Goal: Task Accomplishment & Management: Use online tool/utility

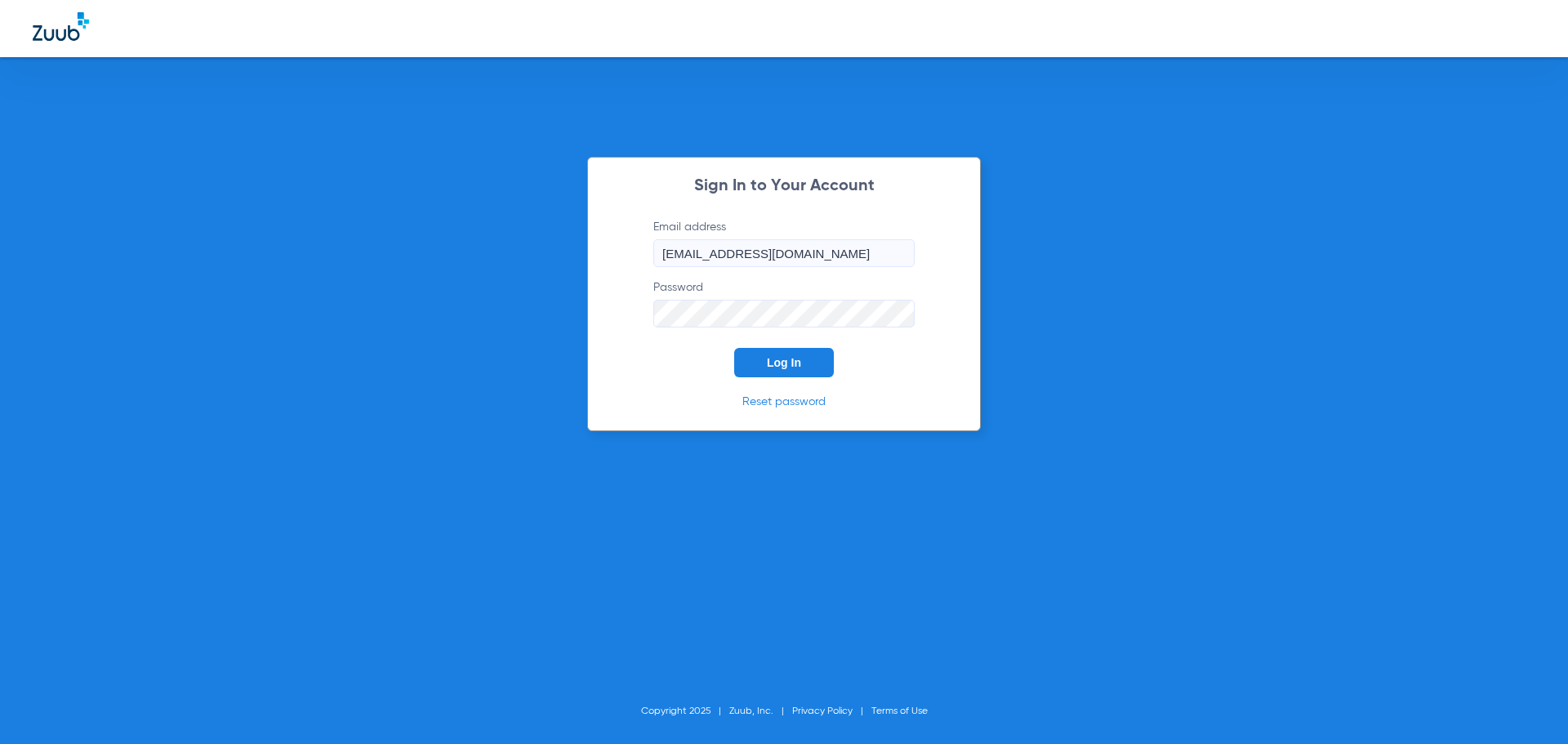
click at [787, 360] on span "Log In" at bounding box center [784, 362] width 35 height 13
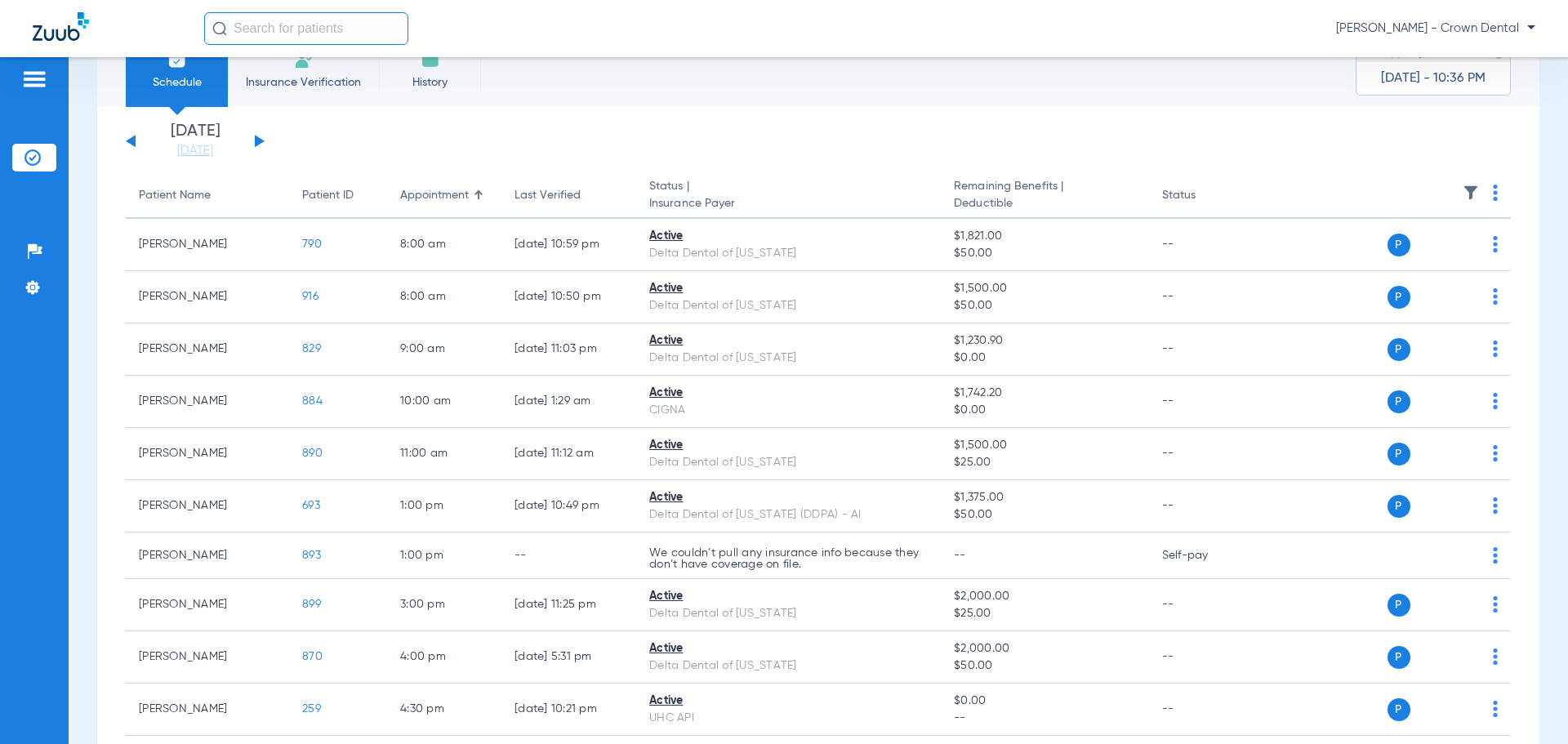
scroll to position [81, 0]
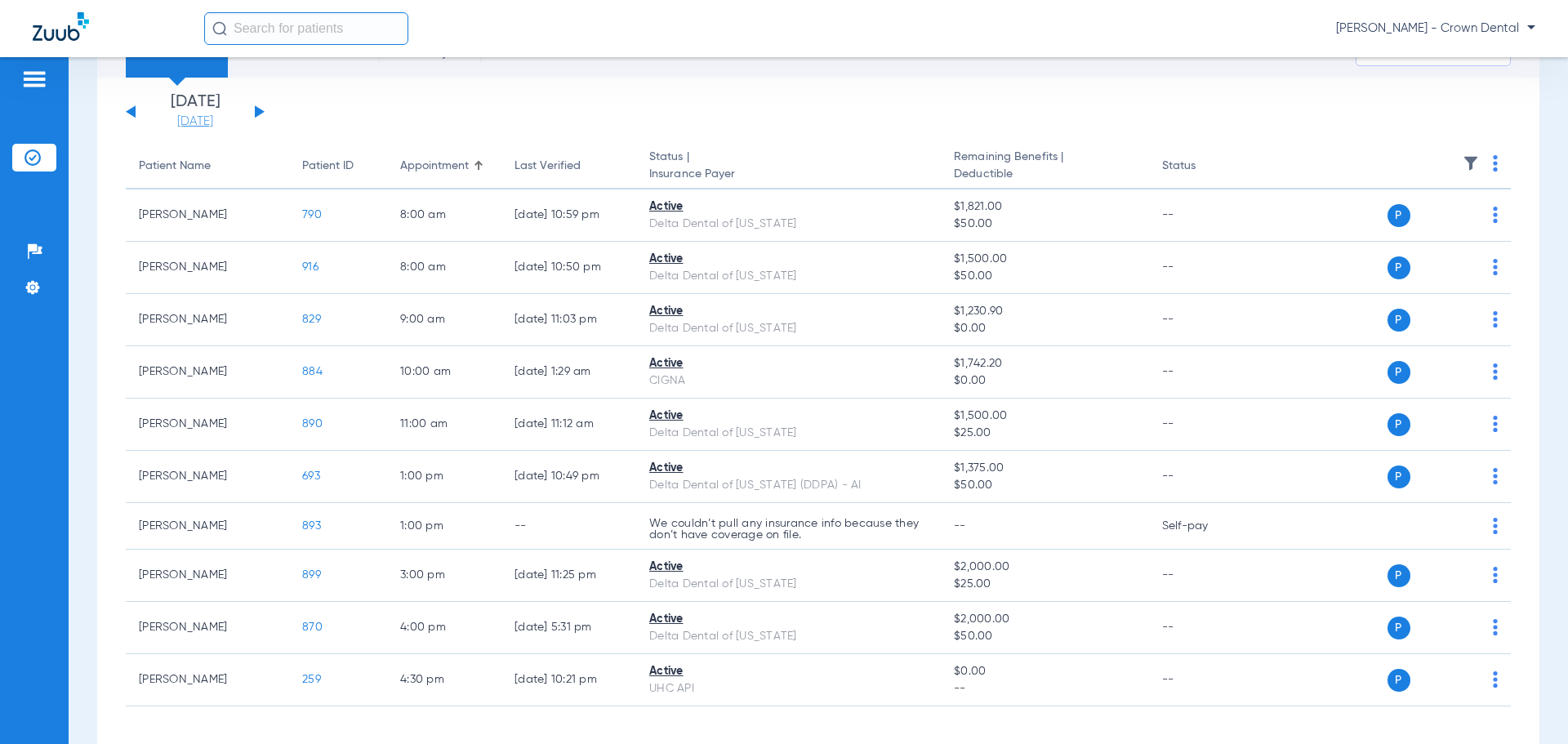
click at [216, 124] on link "[DATE]" at bounding box center [195, 121] width 98 height 16
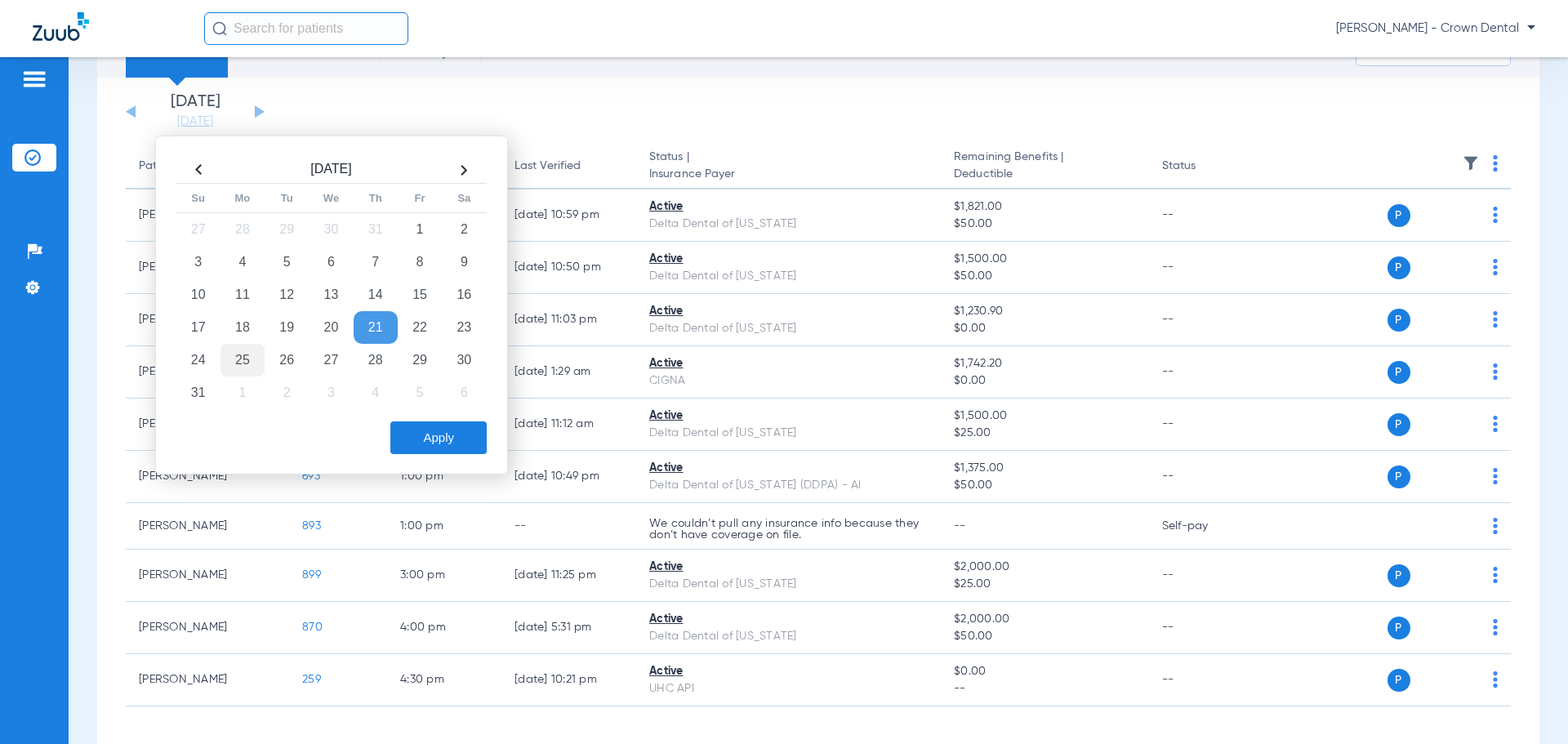
click at [233, 372] on td "25" at bounding box center [243, 360] width 44 height 33
click at [421, 445] on button "Apply" at bounding box center [438, 438] width 97 height 33
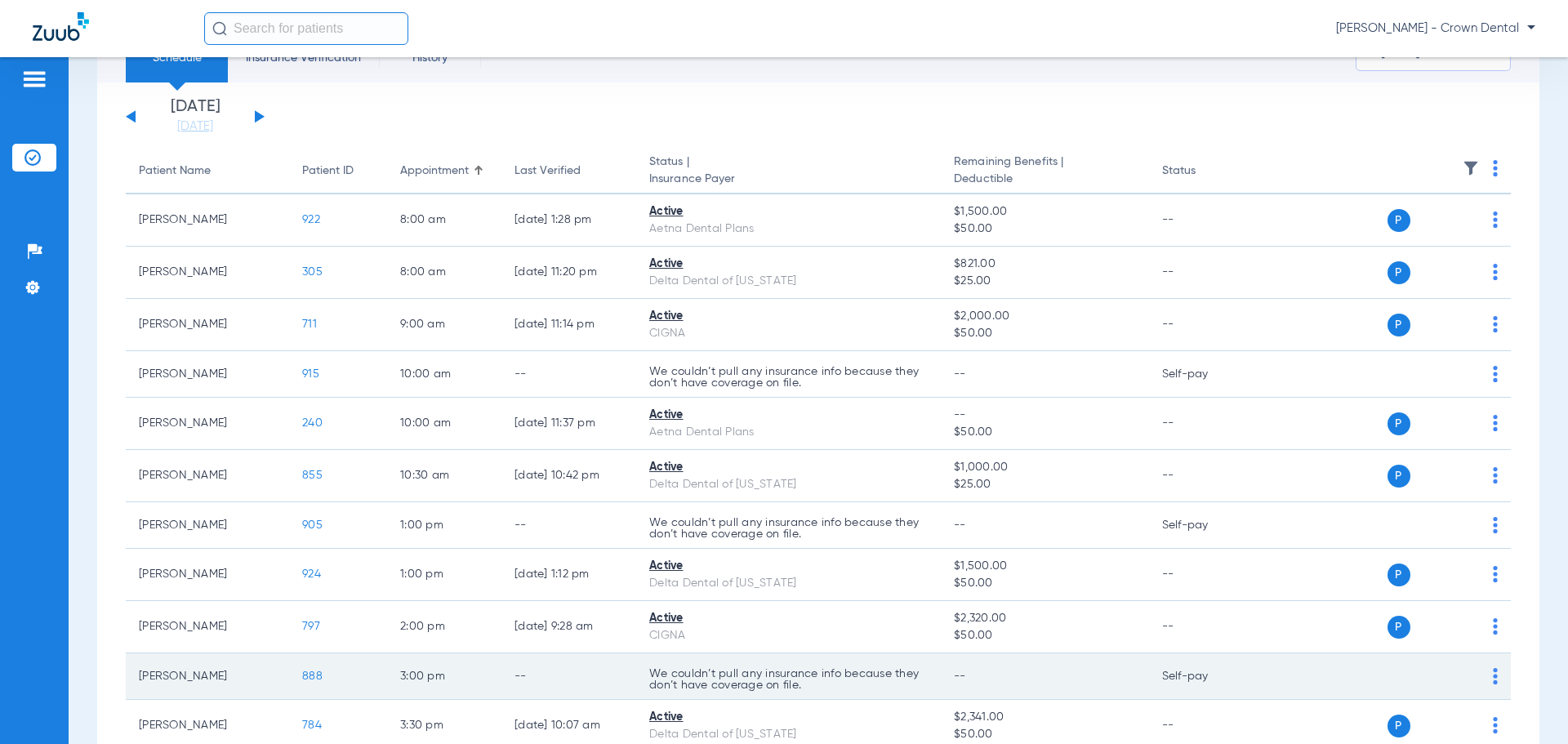
scroll to position [242, 0]
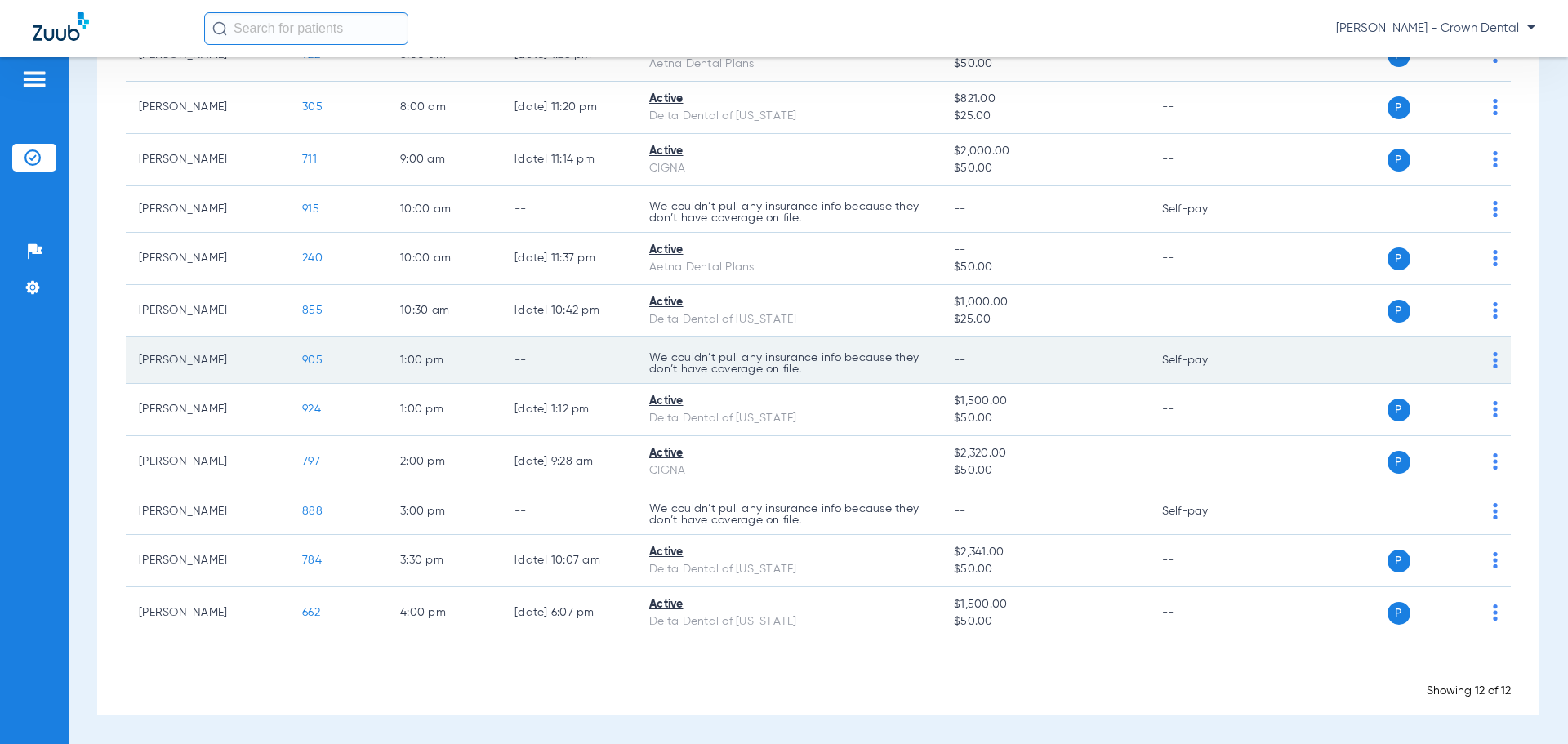
click at [316, 360] on span "905" at bounding box center [312, 360] width 20 height 12
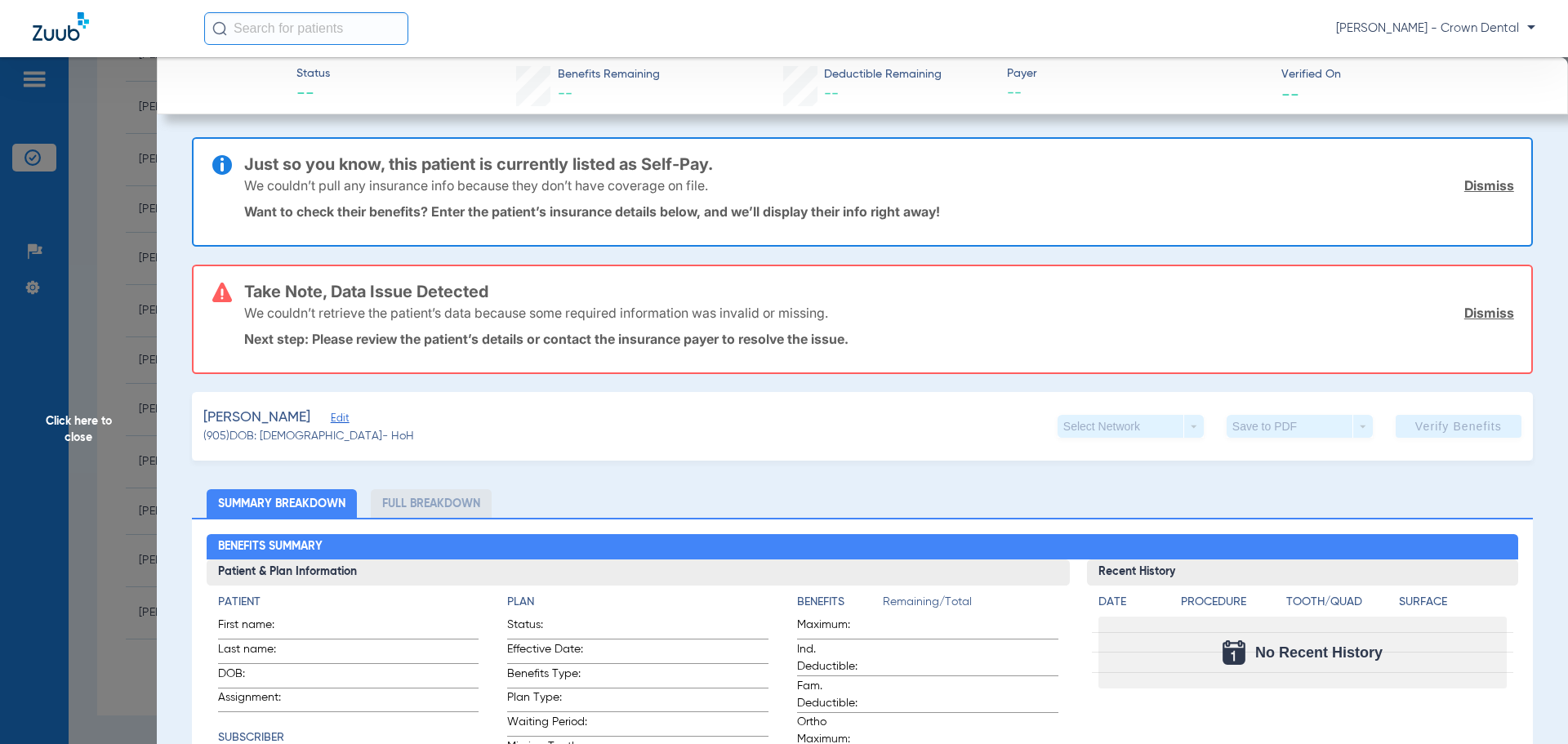
click at [132, 419] on span "Click here to close" at bounding box center [78, 430] width 157 height 744
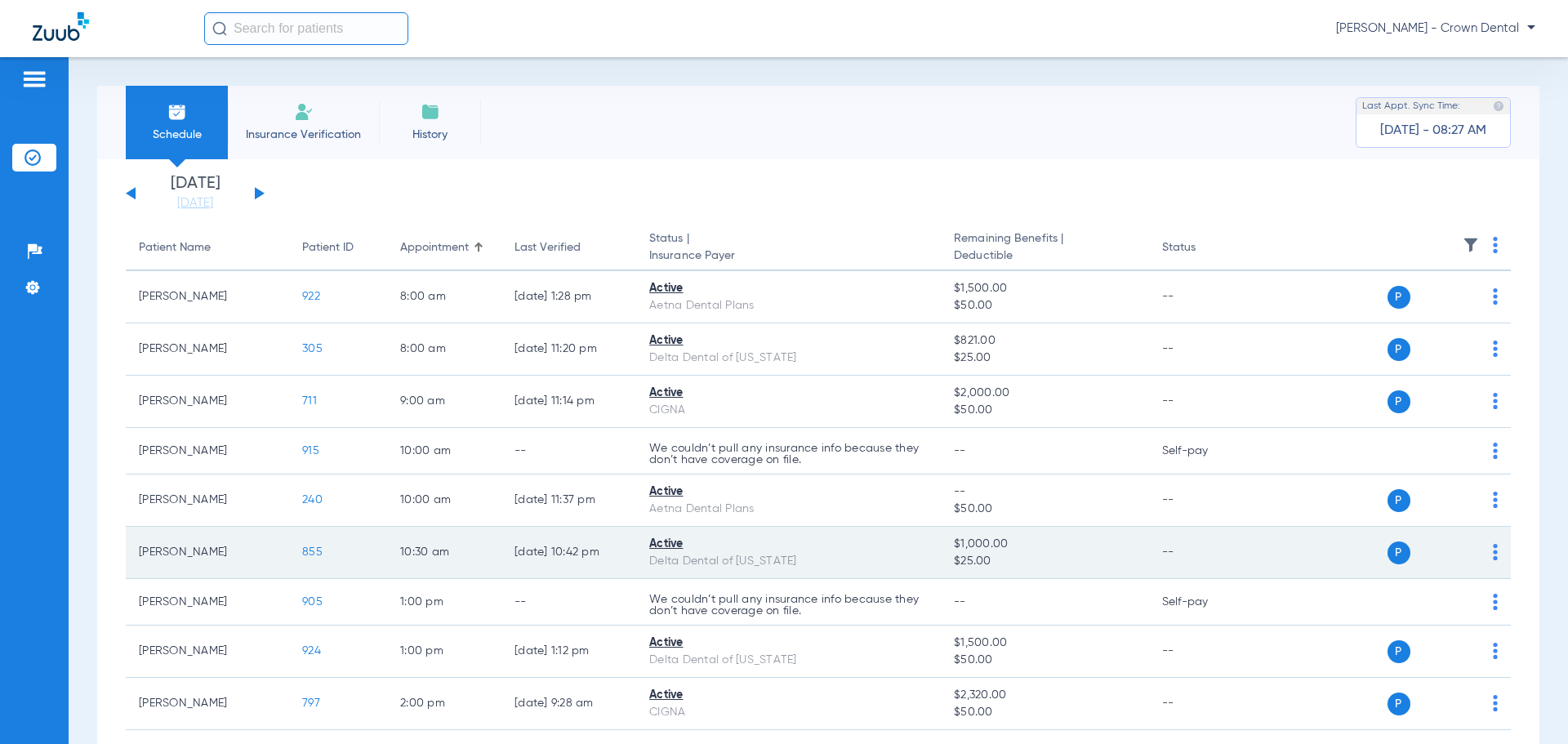
scroll to position [81, 0]
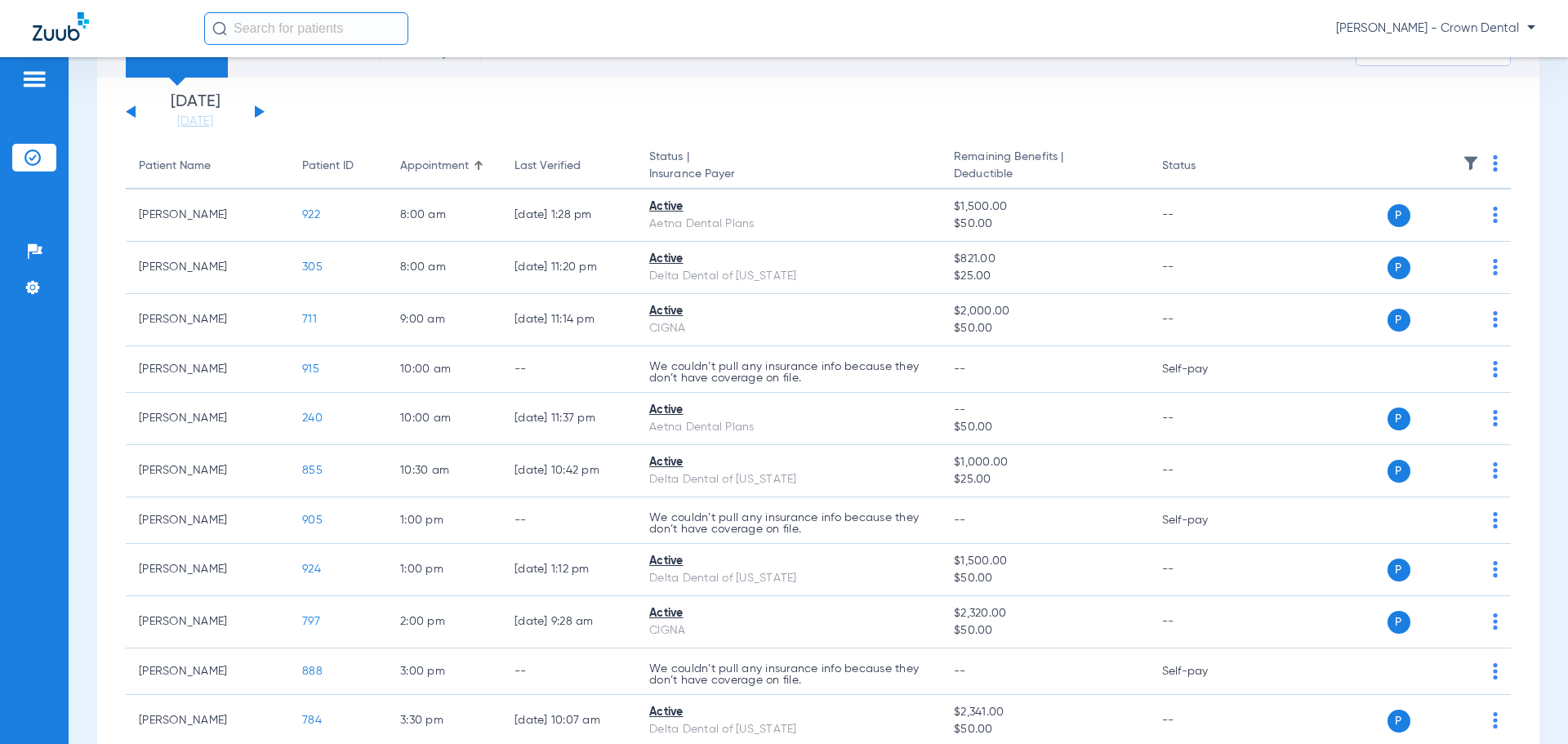
click at [259, 114] on button at bounding box center [259, 112] width 10 height 12
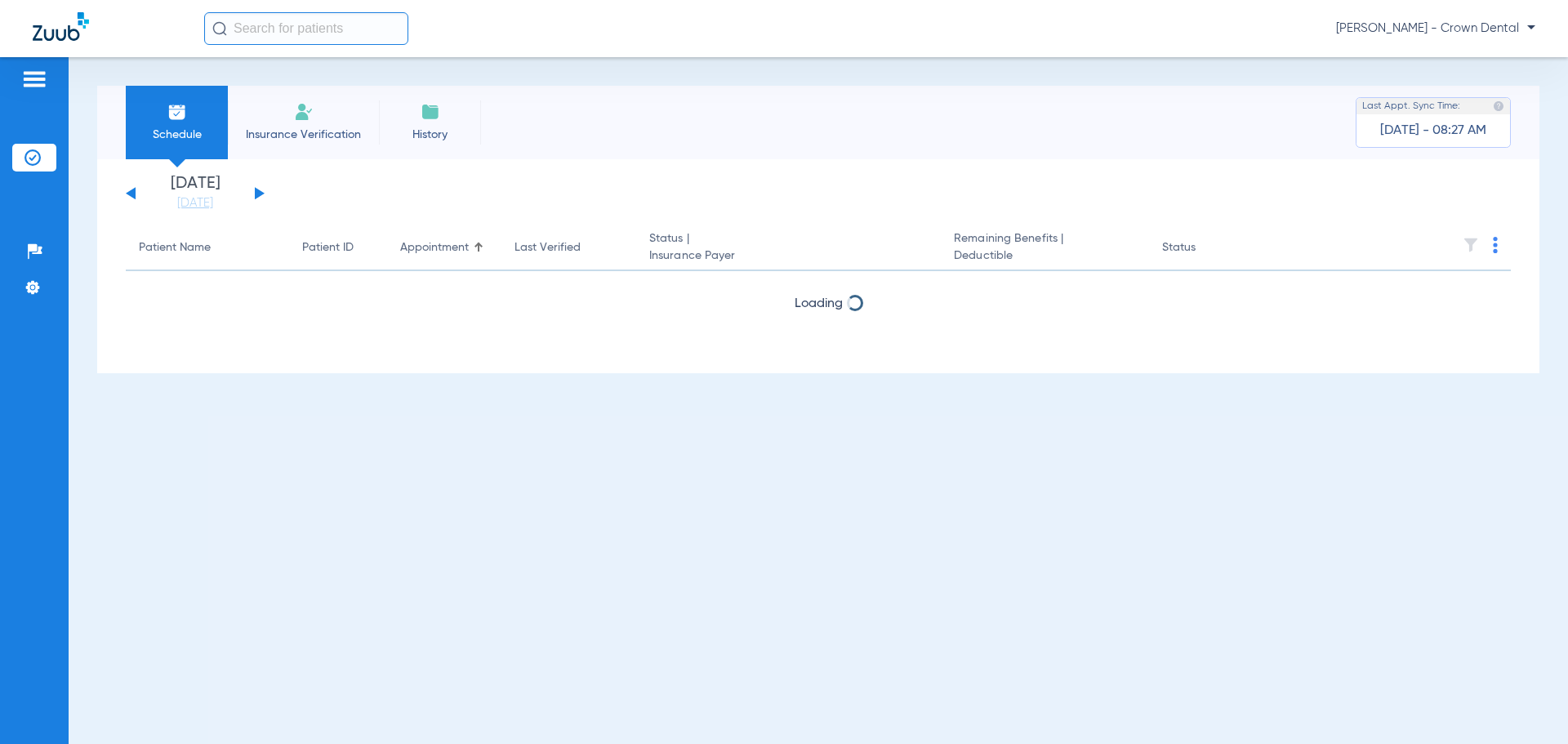
click at [259, 113] on li "Insurance Verification" at bounding box center [303, 122] width 151 height 74
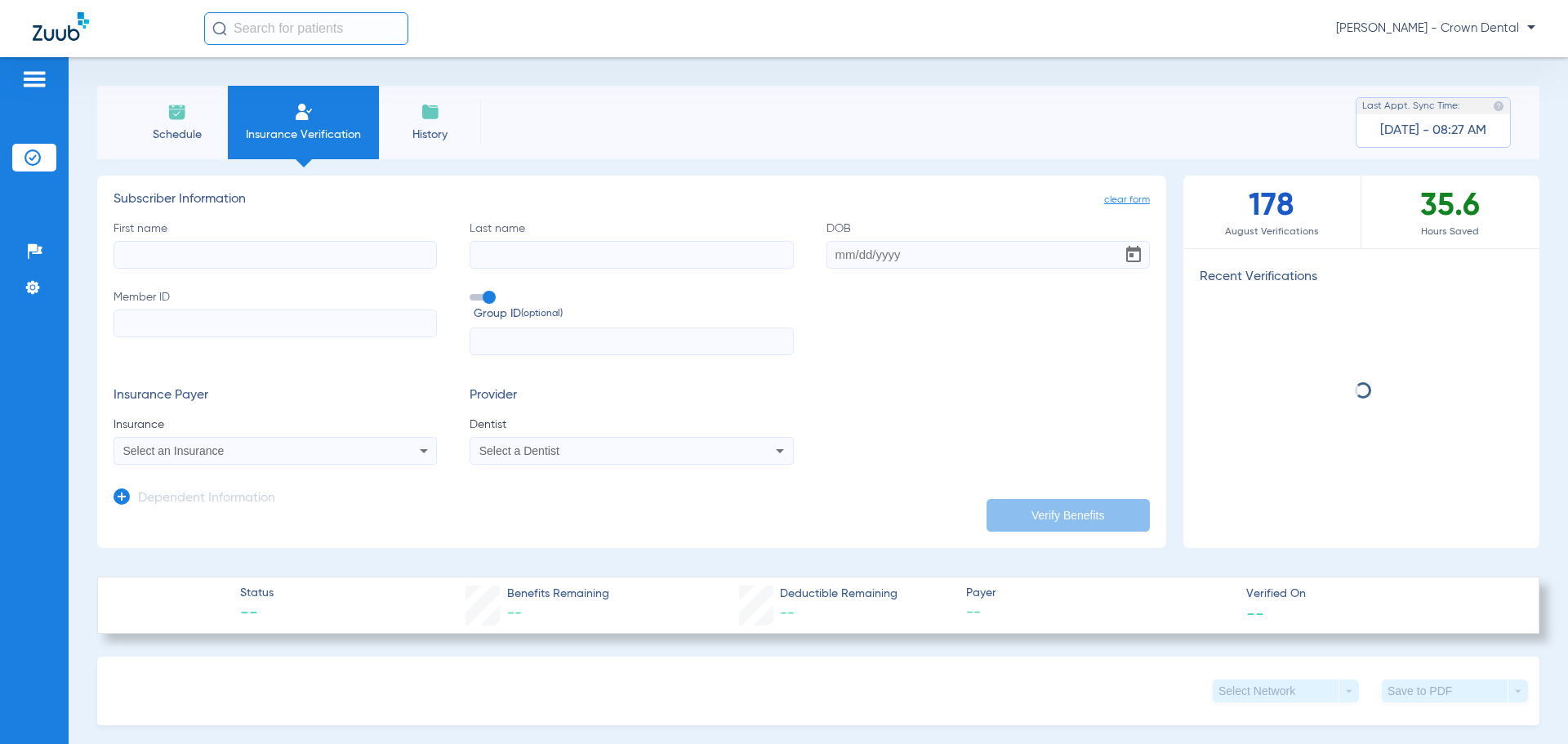
click at [187, 125] on li "Schedule" at bounding box center [176, 122] width 102 height 74
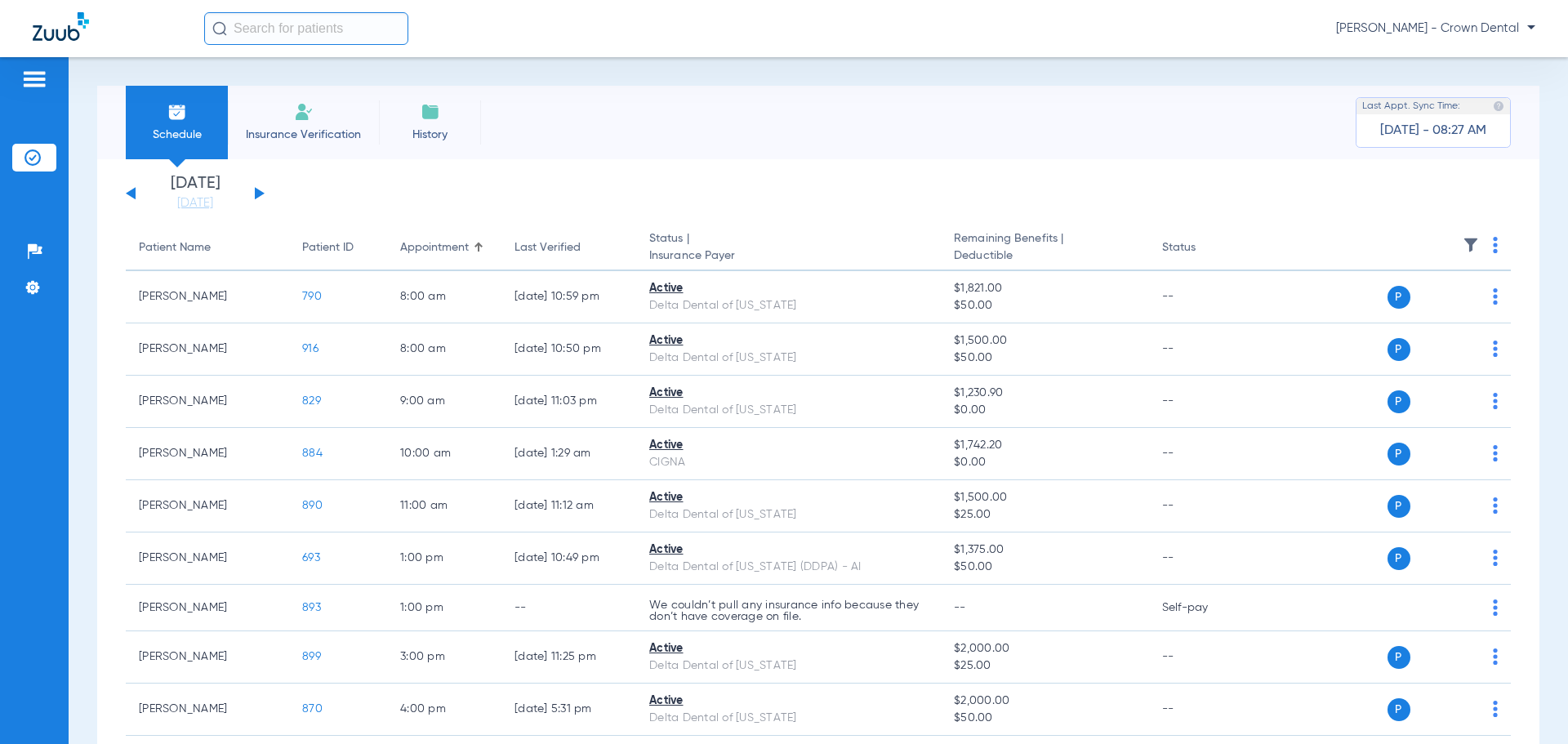
click at [256, 192] on button at bounding box center [259, 193] width 10 height 12
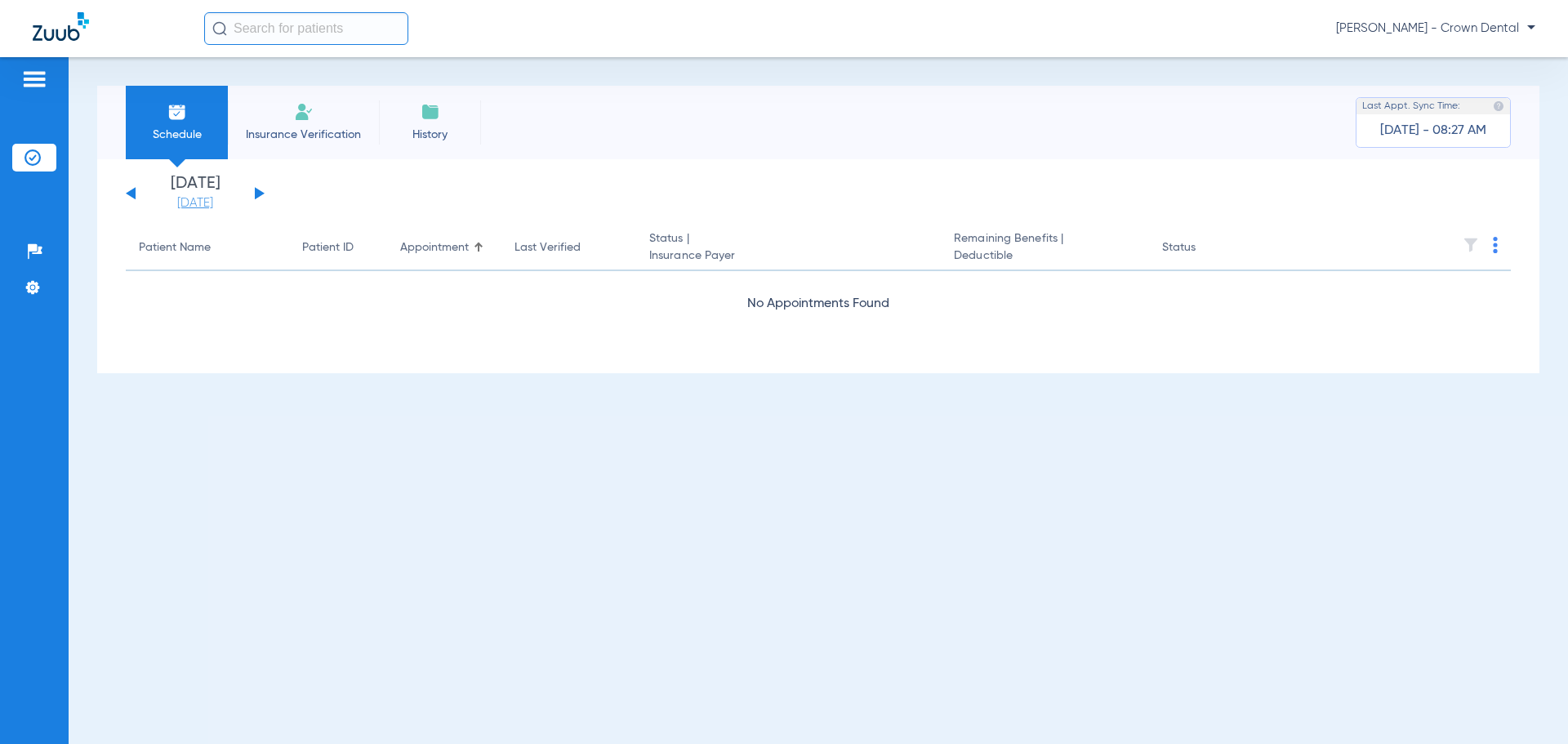
click at [189, 205] on link "[DATE]" at bounding box center [195, 203] width 98 height 16
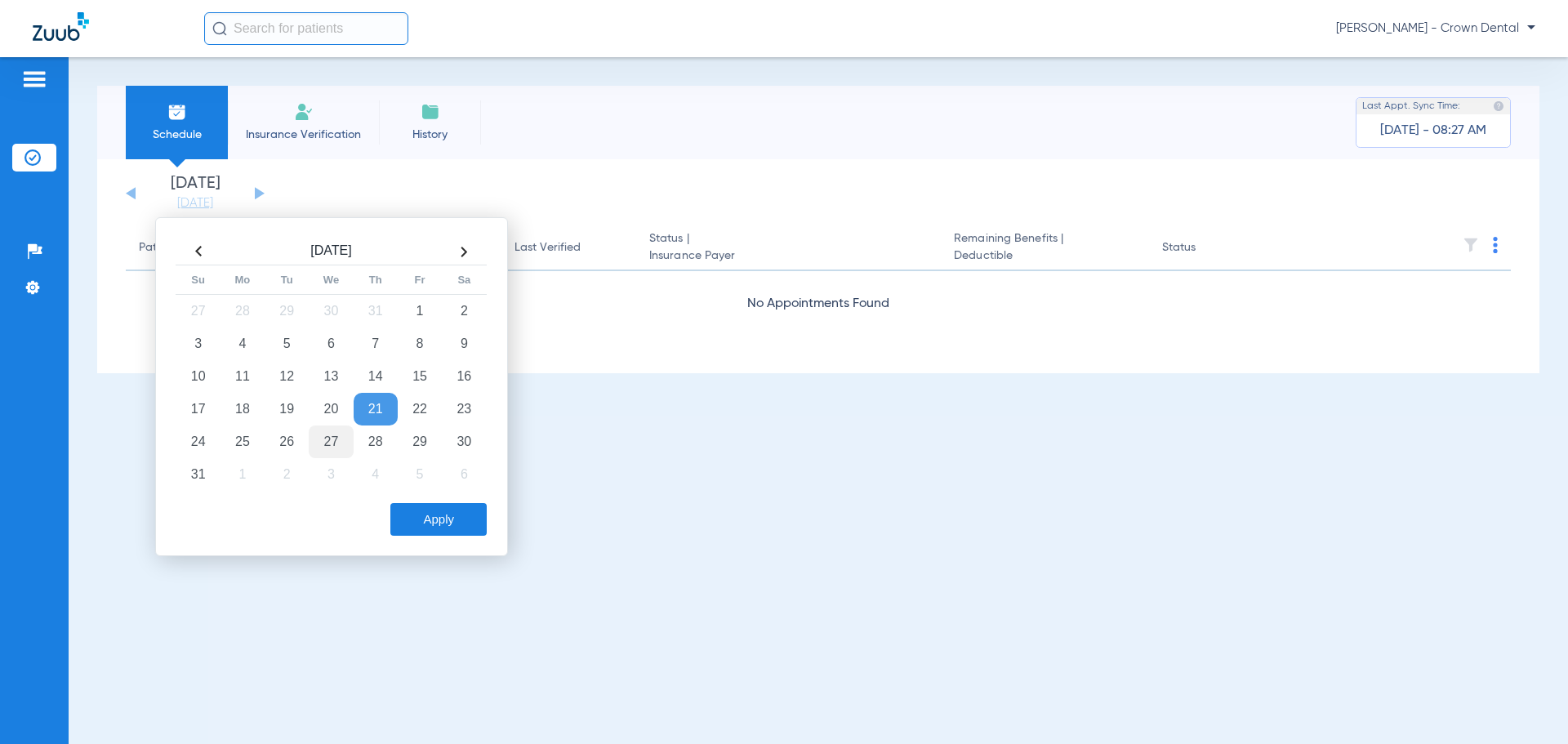
click at [321, 442] on td "27" at bounding box center [331, 442] width 44 height 33
click at [407, 522] on button "Apply" at bounding box center [438, 519] width 97 height 33
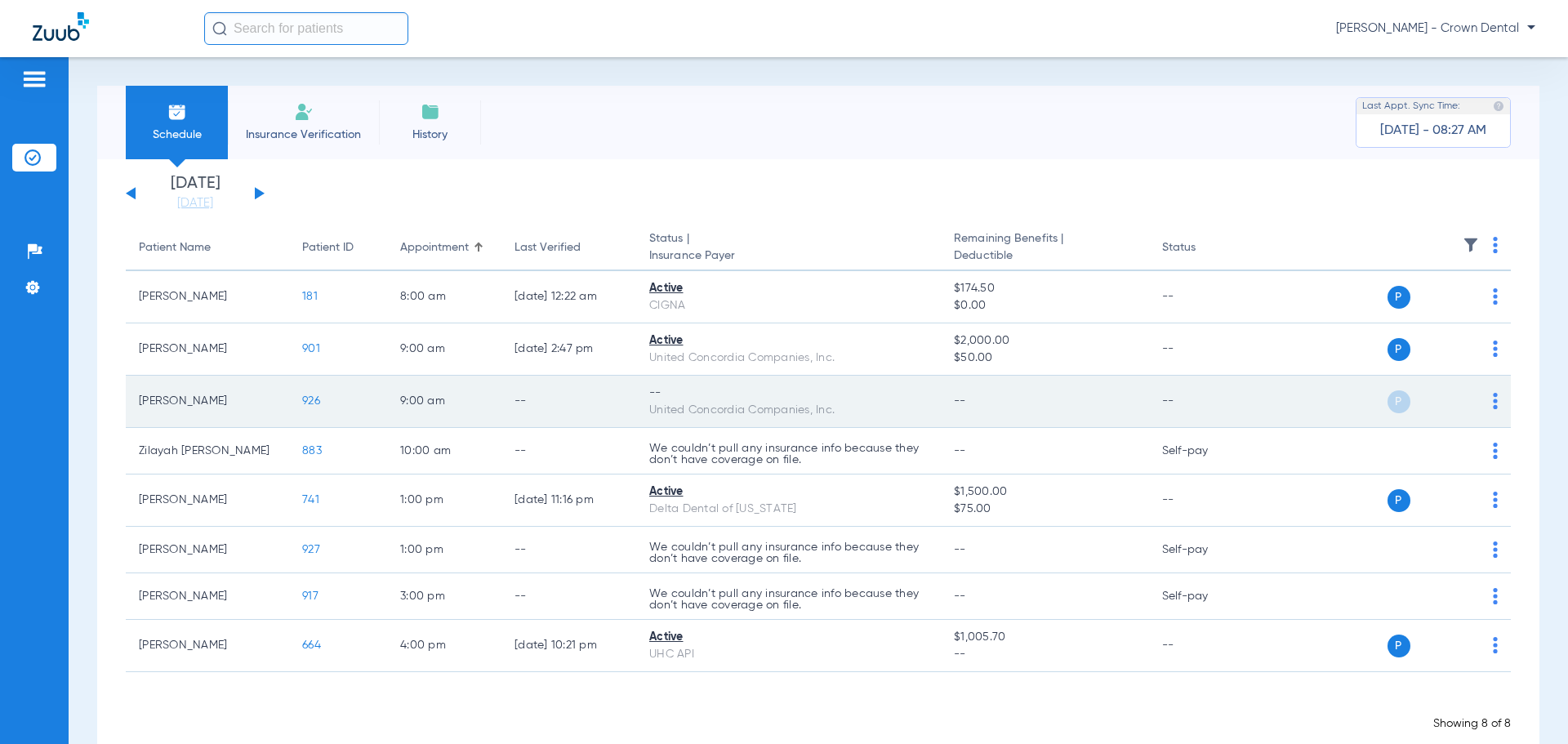
click at [1480, 406] on div "P S" at bounding box center [1379, 402] width 239 height 23
click at [1493, 405] on img at bounding box center [1495, 401] width 5 height 16
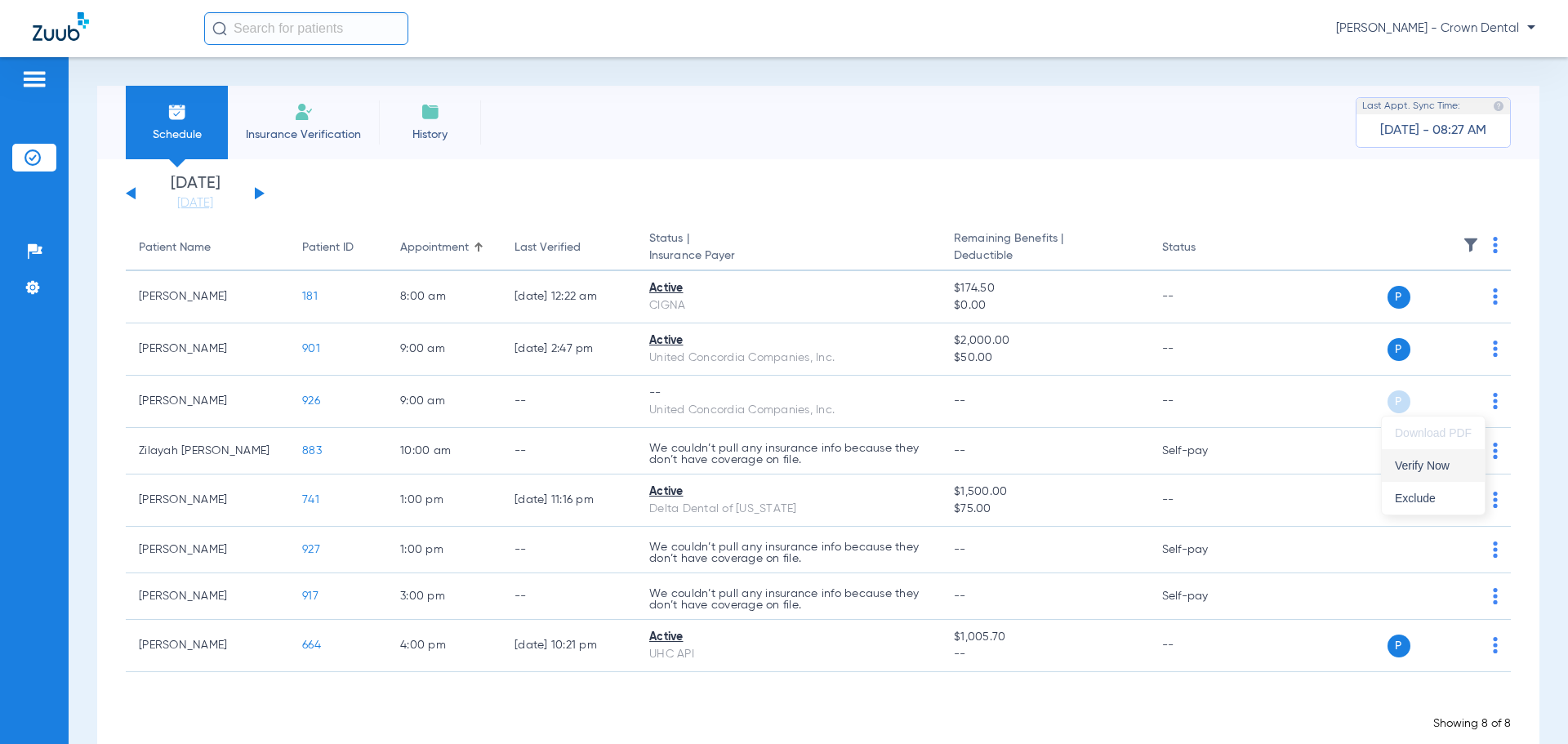
click at [1448, 464] on span "Verify Now" at bounding box center [1433, 465] width 77 height 12
click at [132, 196] on button at bounding box center [130, 193] width 10 height 12
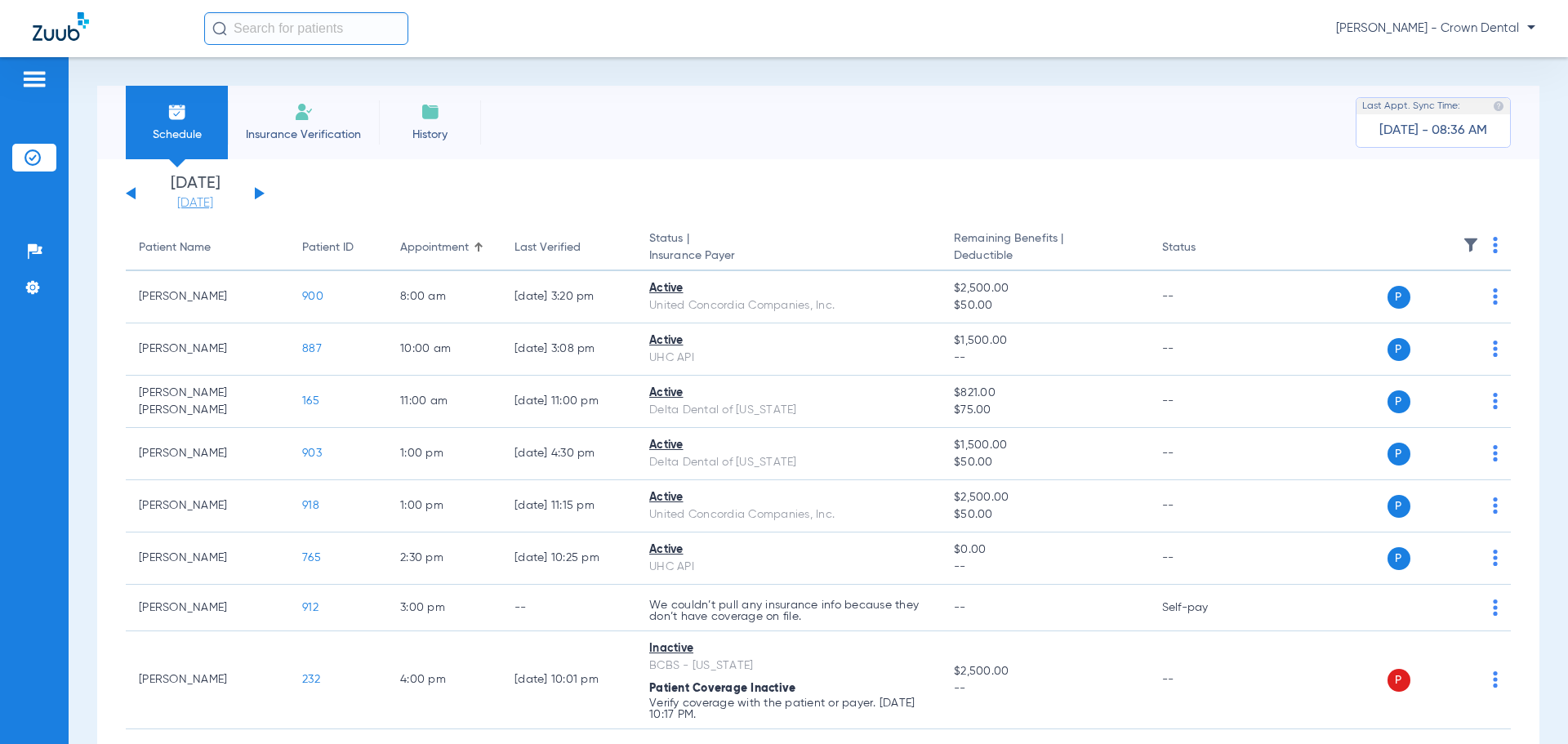
click at [189, 198] on link "[DATE]" at bounding box center [195, 203] width 98 height 16
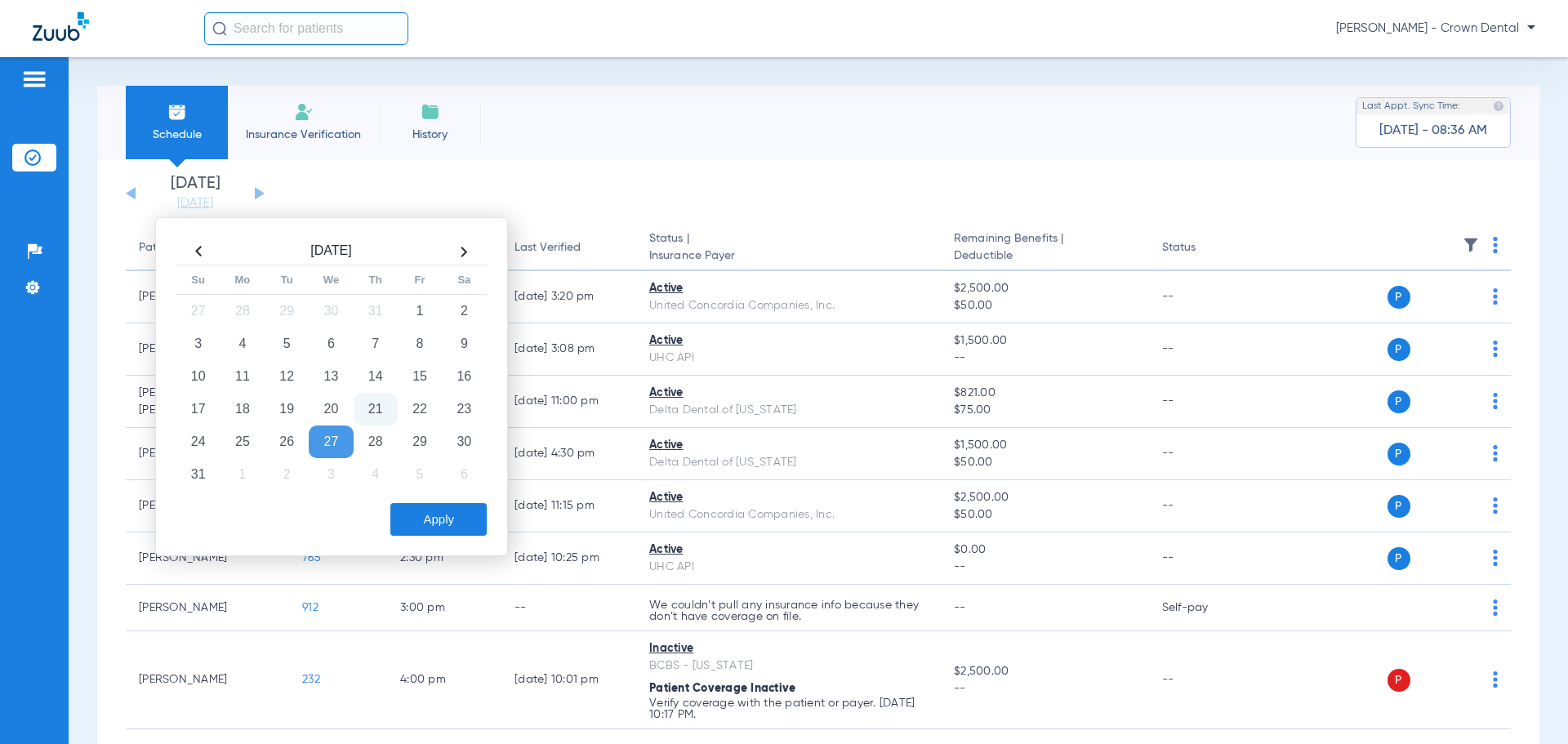
click at [388, 411] on td "21" at bounding box center [375, 409] width 44 height 33
click at [429, 522] on button "Apply" at bounding box center [438, 519] width 97 height 33
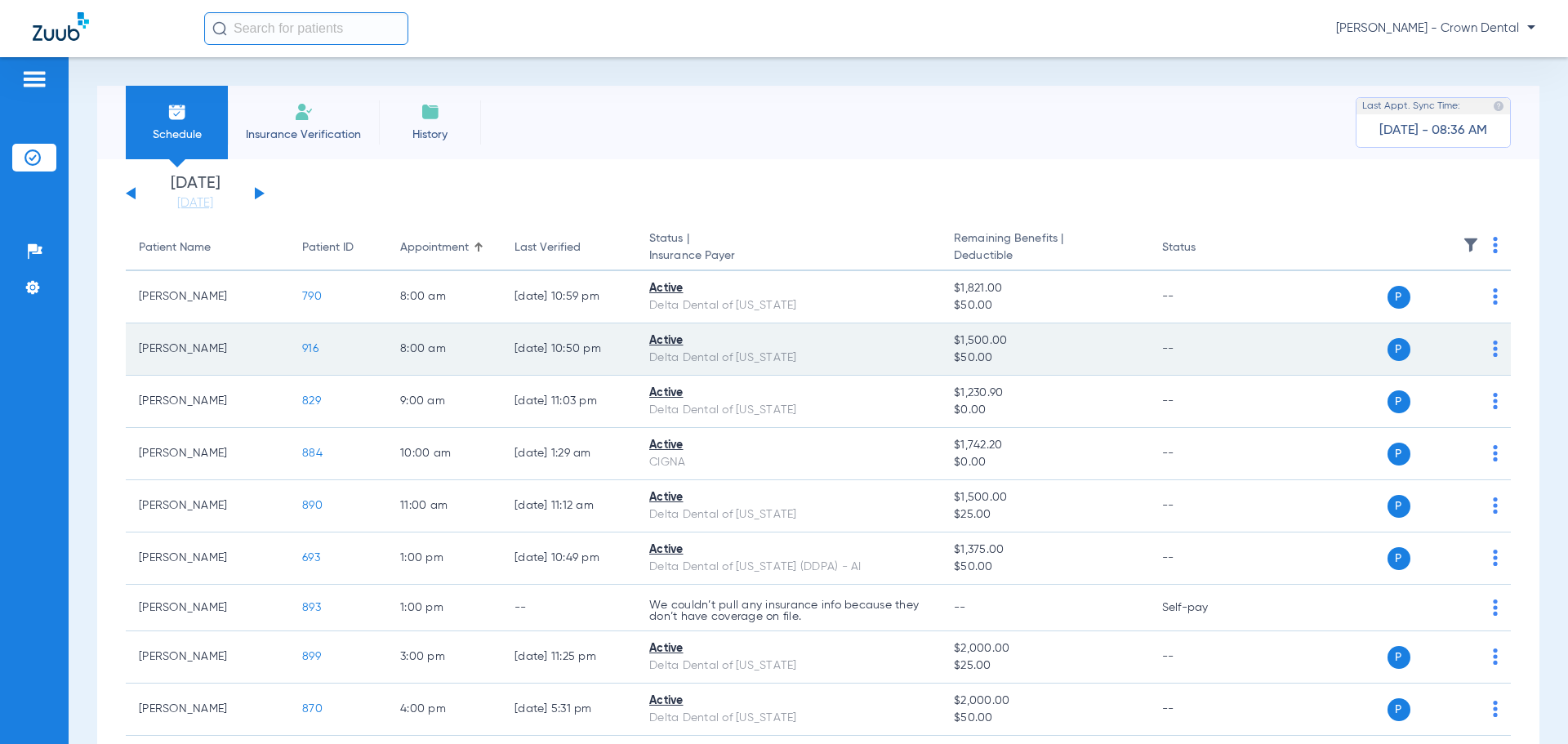
click at [312, 351] on span "916" at bounding box center [310, 348] width 16 height 12
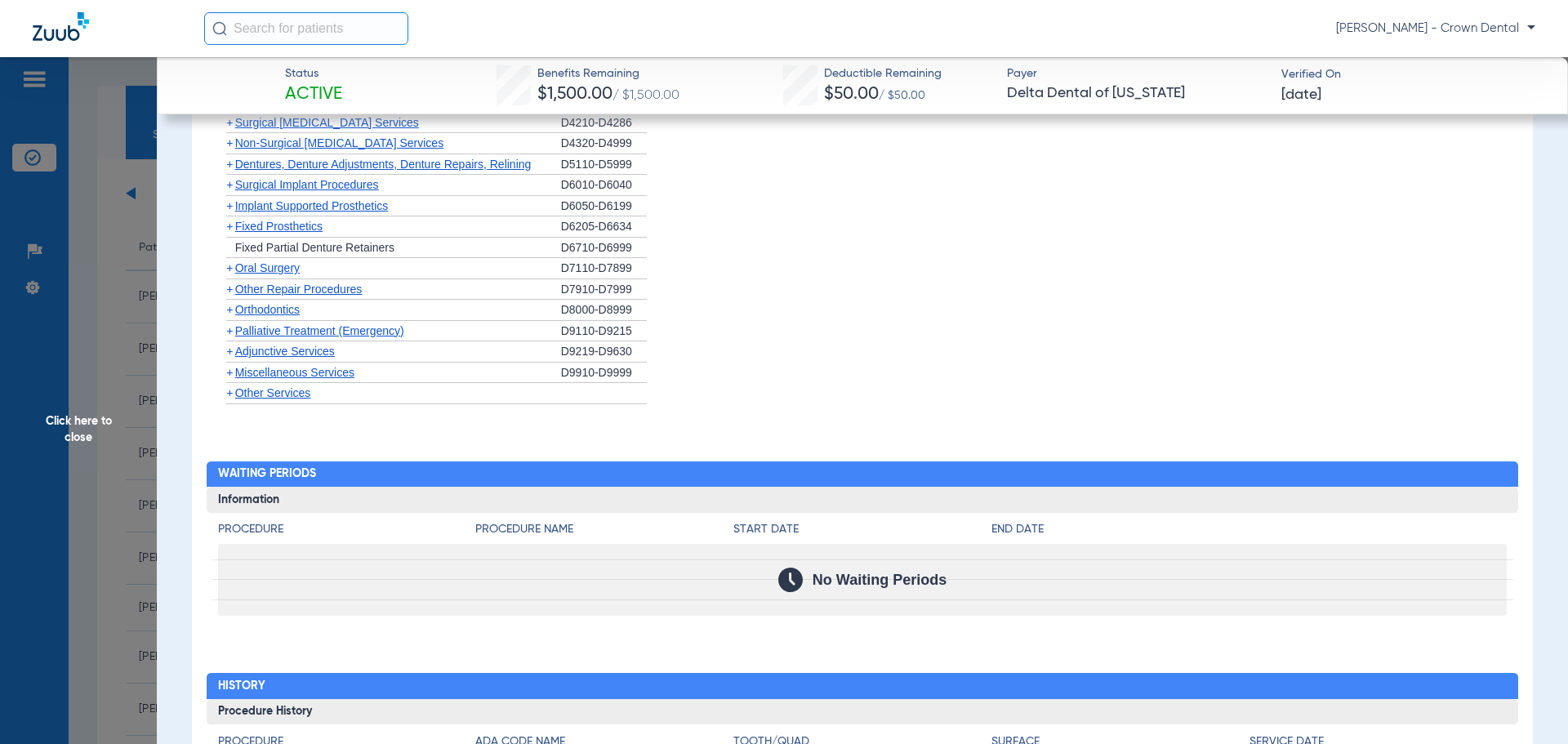
scroll to position [1549, 0]
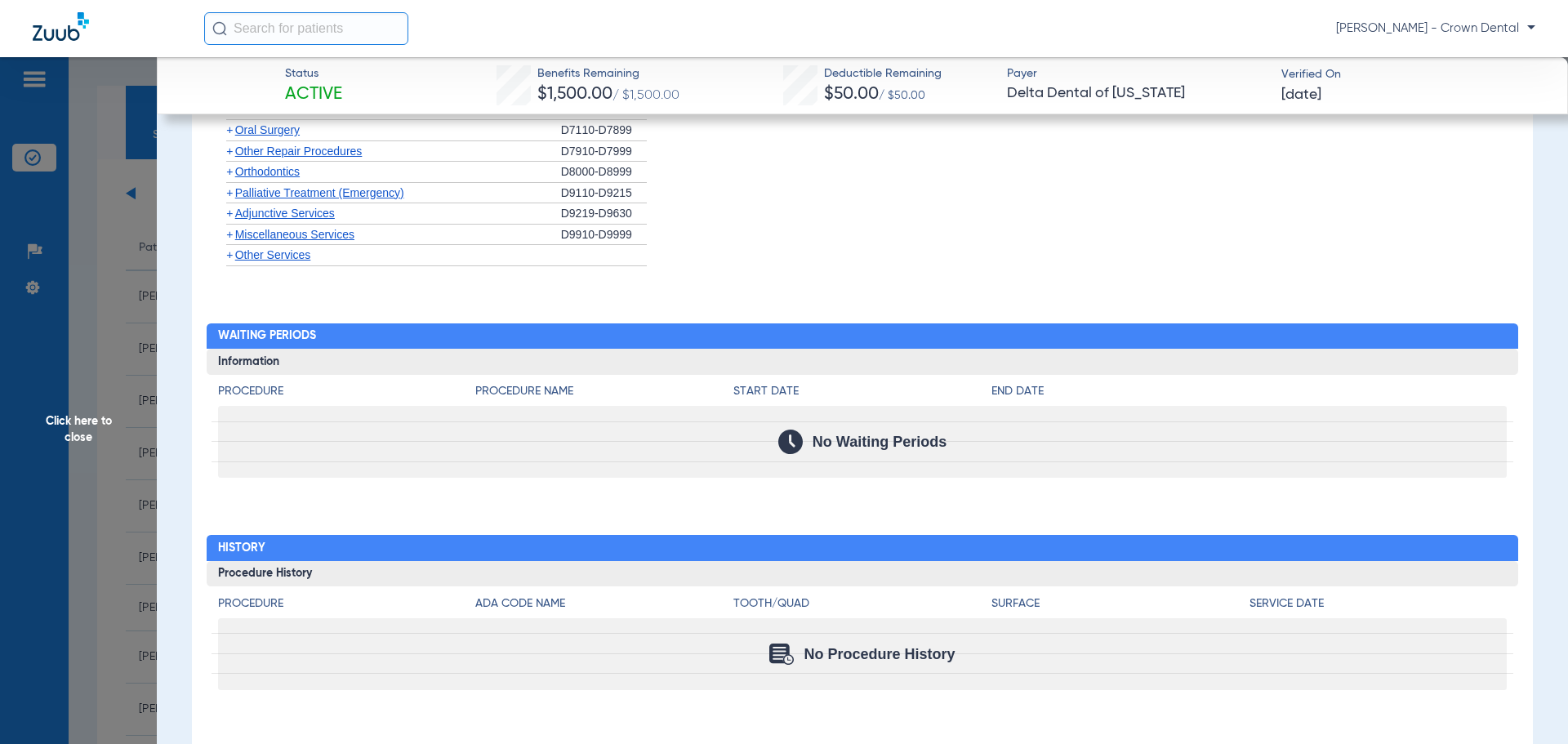
click at [125, 337] on span "Click here to close" at bounding box center [78, 430] width 157 height 744
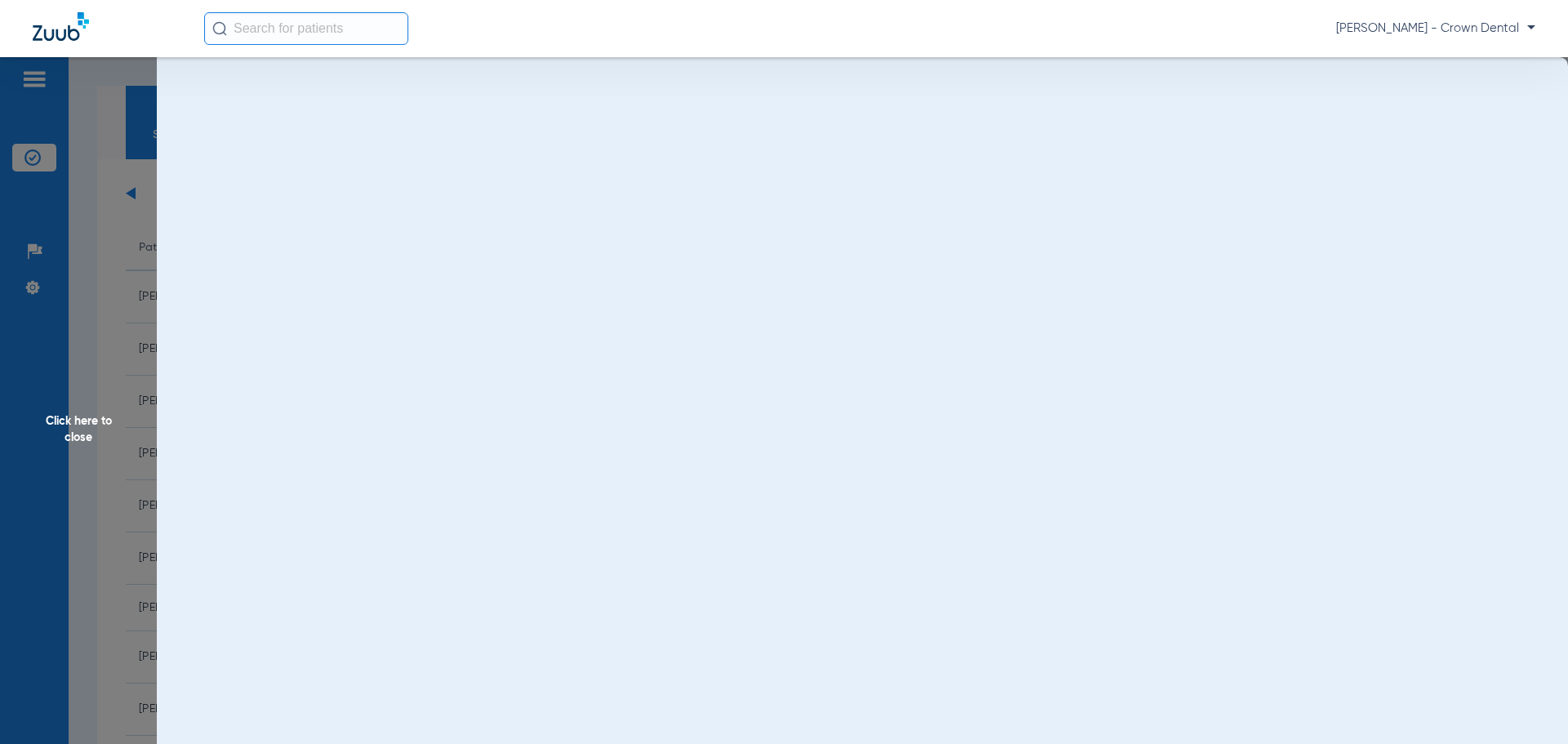
scroll to position [0, 0]
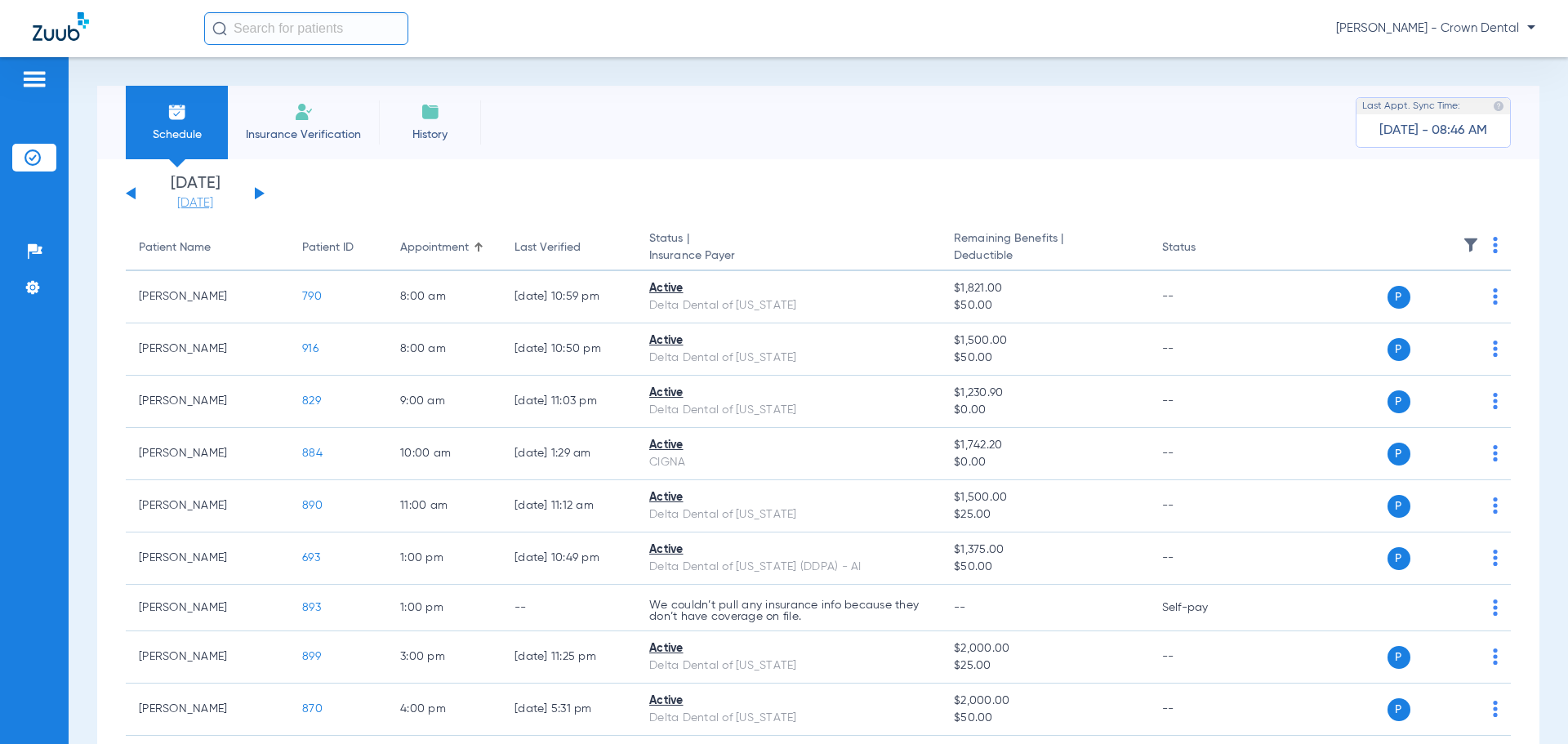
click at [220, 208] on link "[DATE]" at bounding box center [195, 203] width 98 height 16
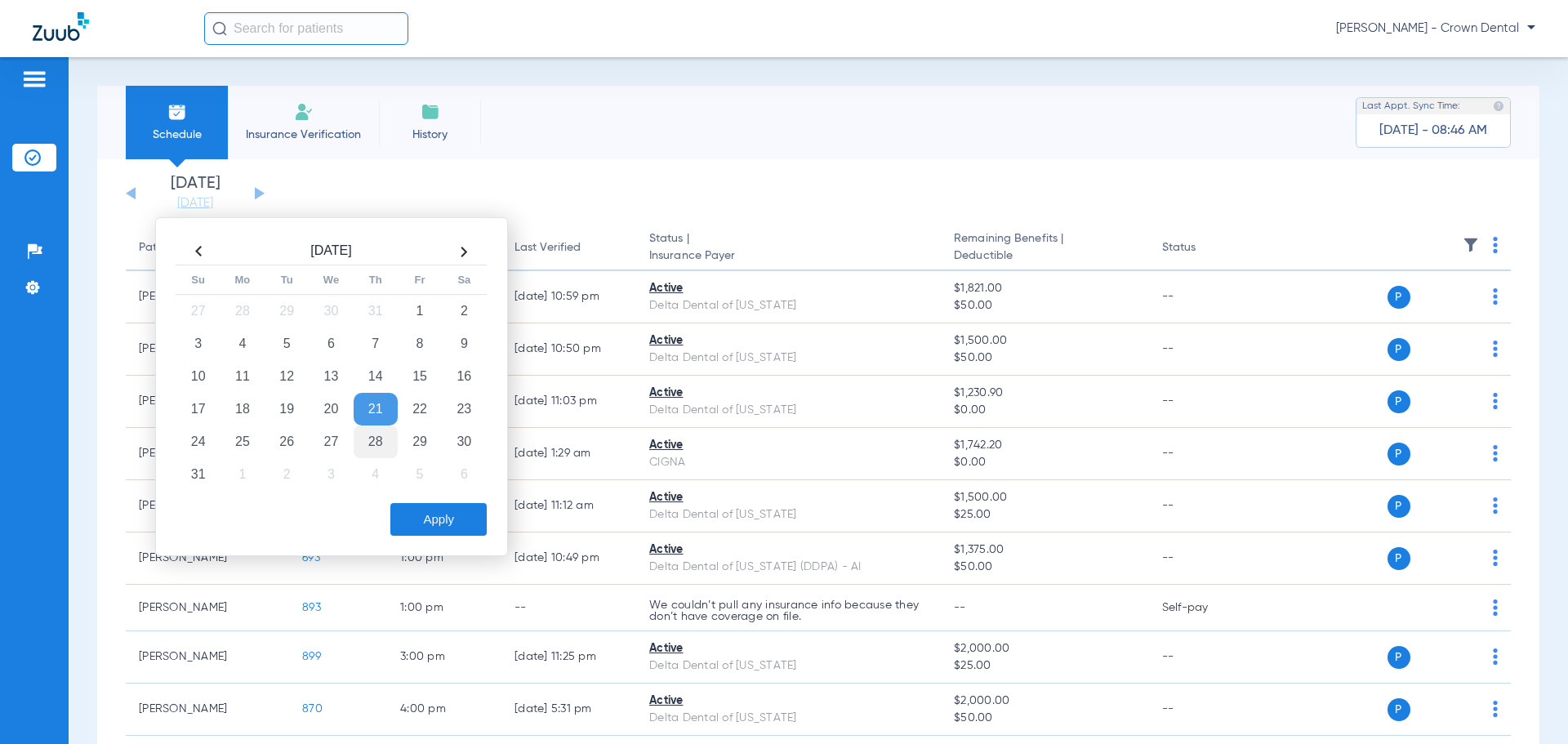
click at [375, 435] on td "28" at bounding box center [375, 442] width 44 height 33
click at [414, 506] on button "Apply" at bounding box center [438, 519] width 97 height 33
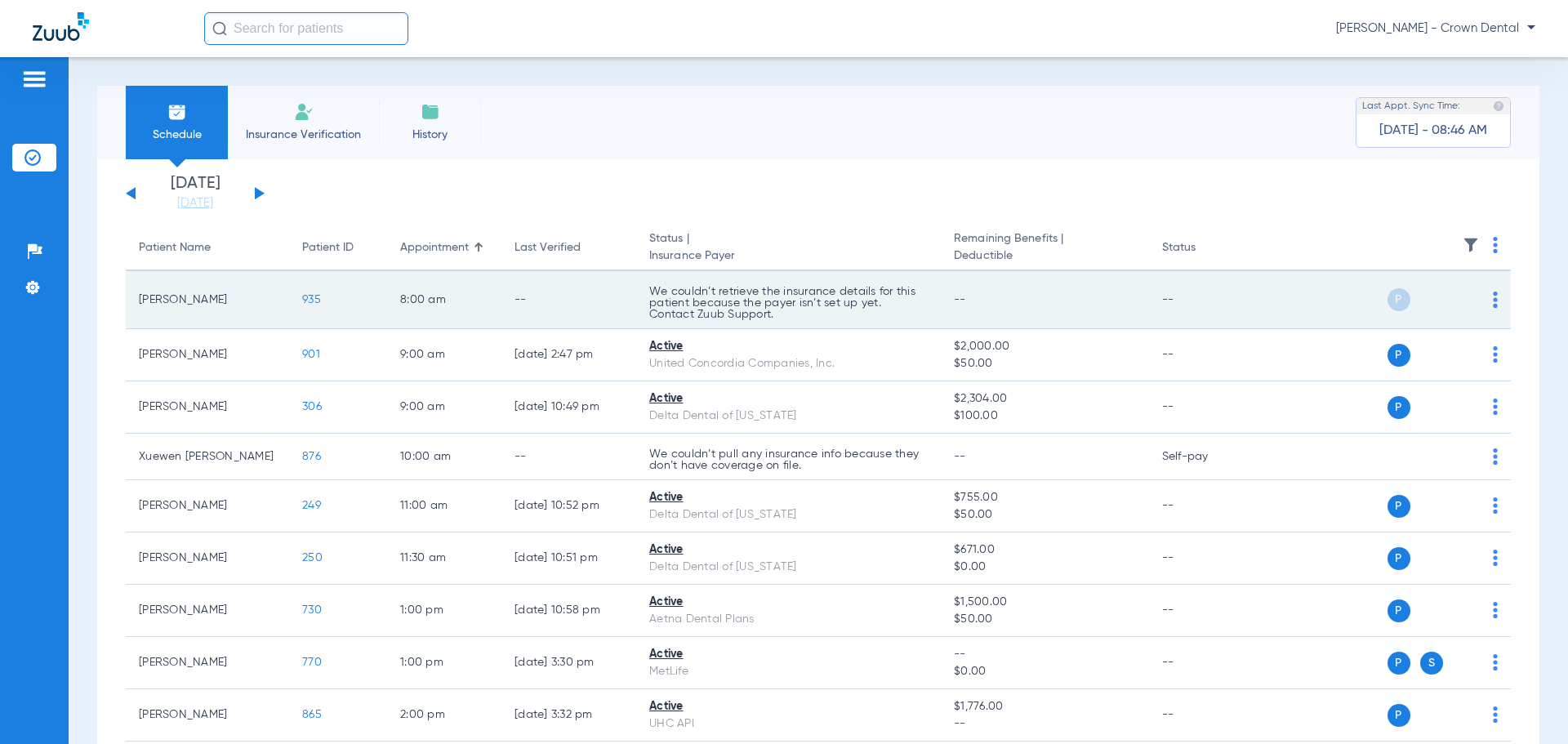
click at [1493, 294] on img at bounding box center [1495, 299] width 5 height 16
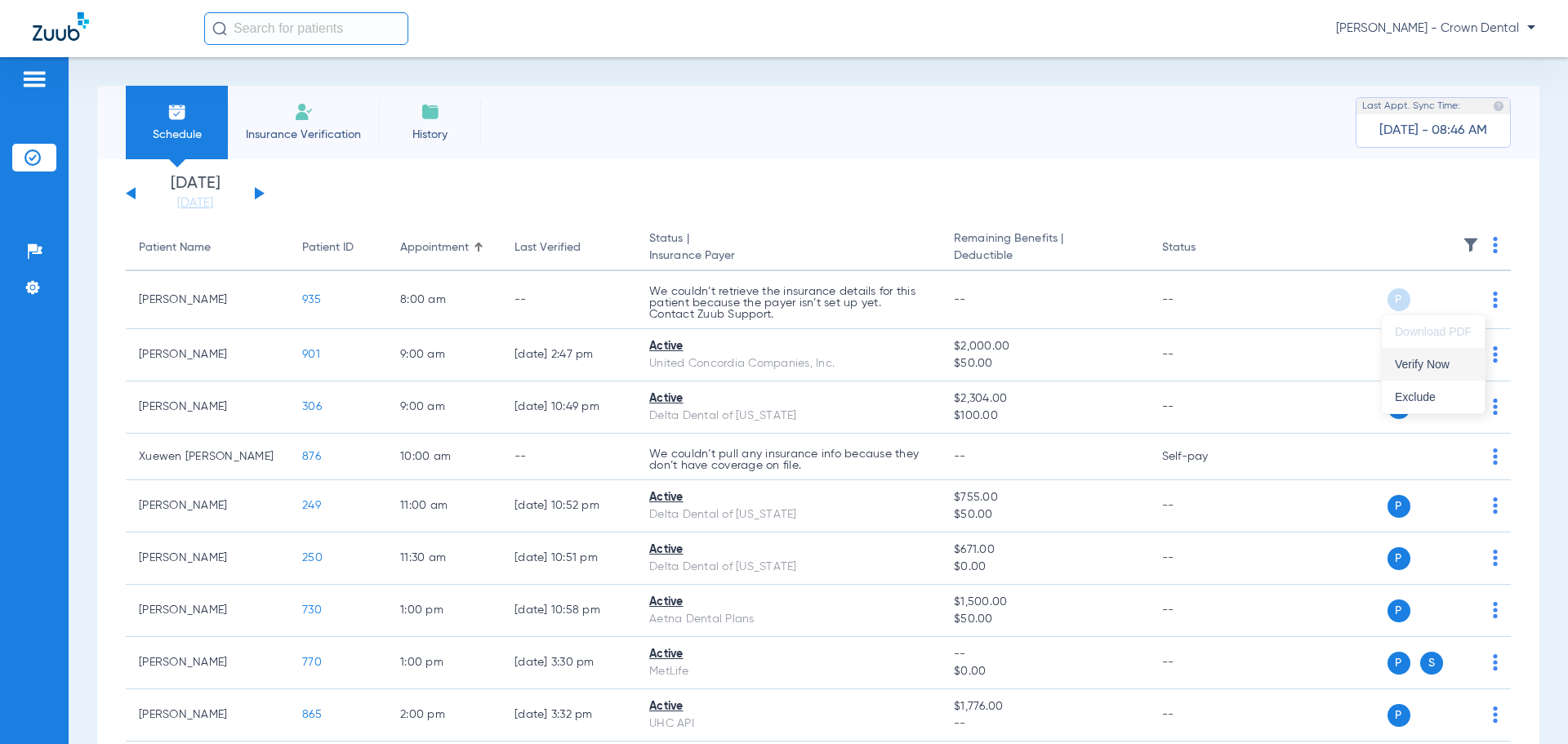
click at [1443, 364] on span "Verify Now" at bounding box center [1433, 364] width 77 height 12
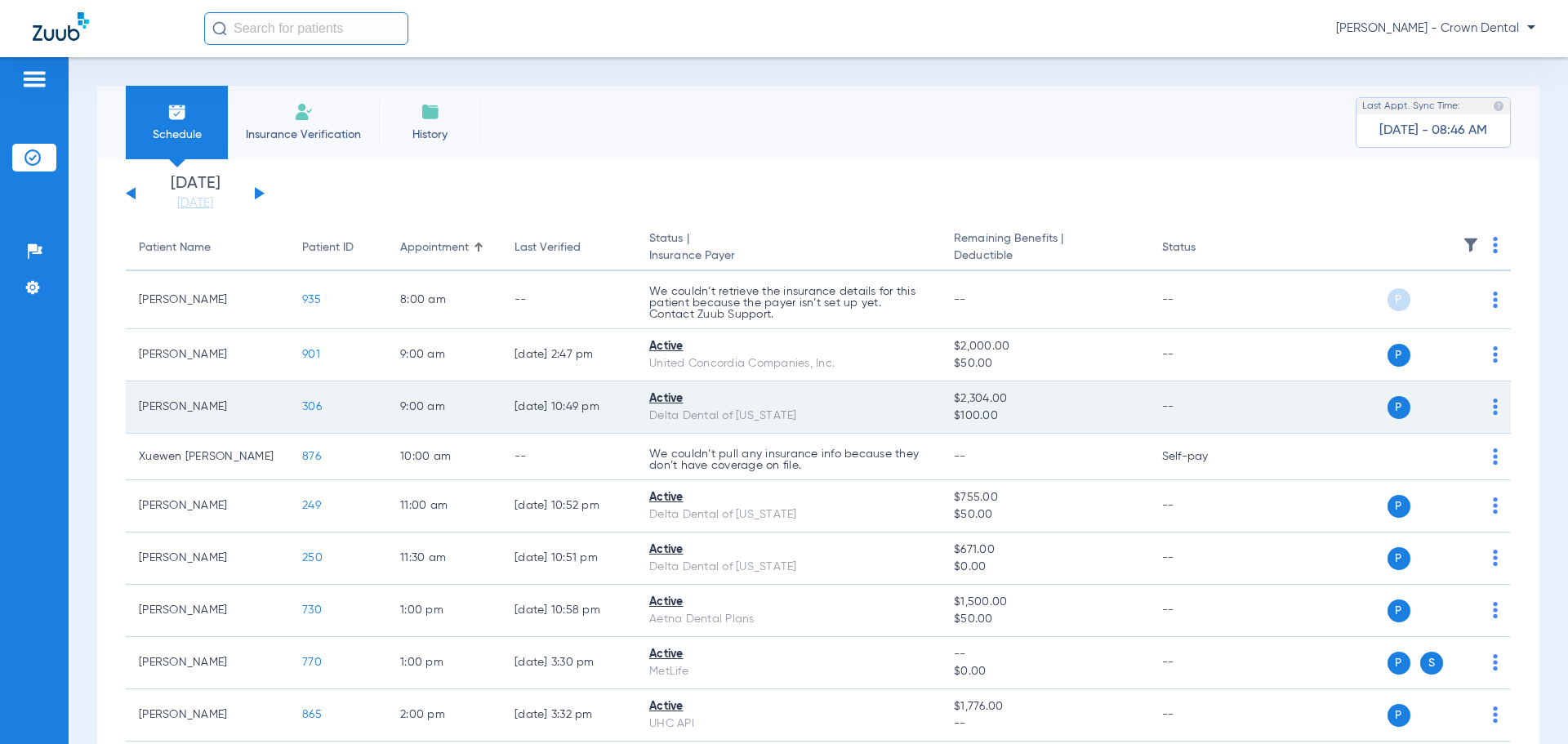
click at [310, 410] on span "306" at bounding box center [312, 407] width 19 height 12
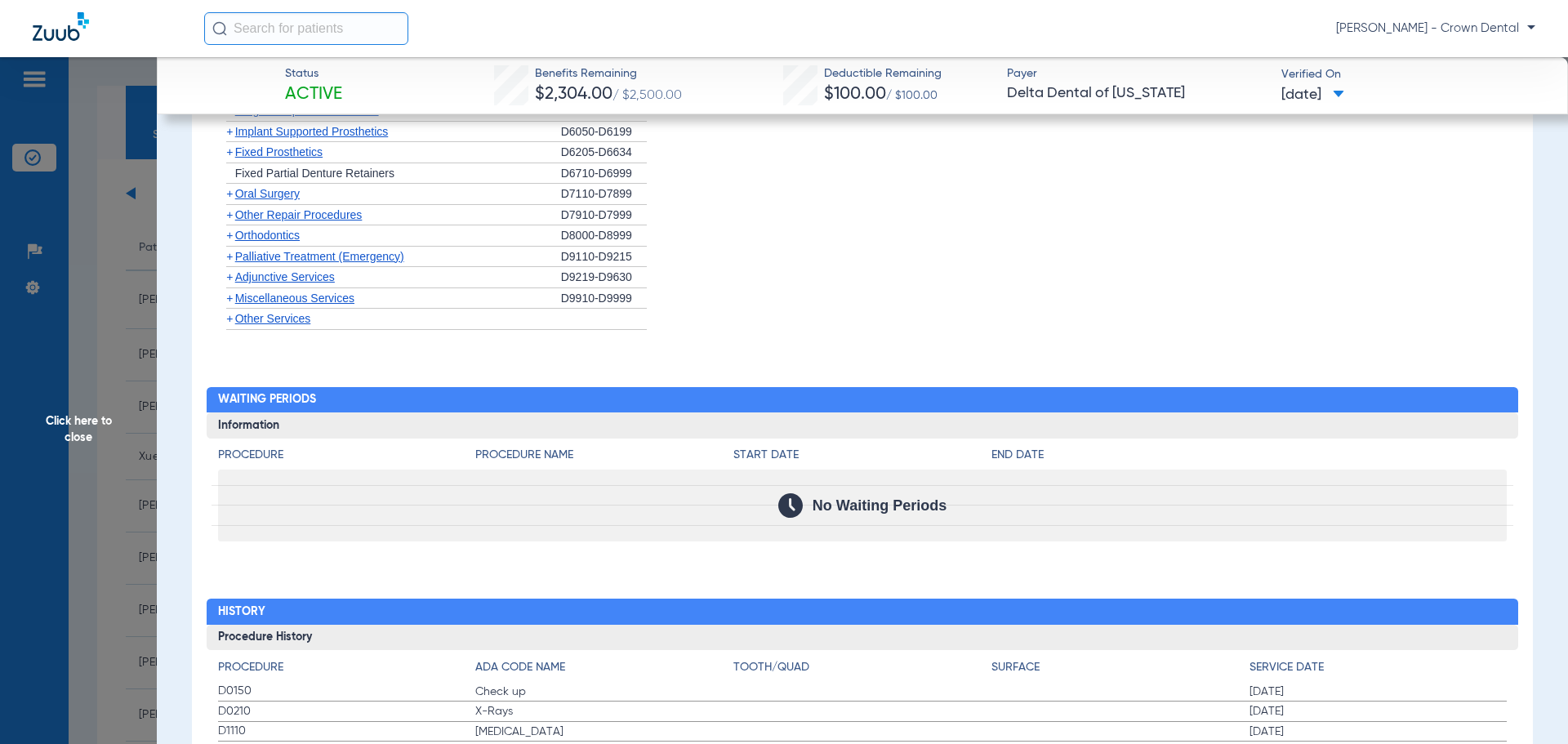
scroll to position [1575, 0]
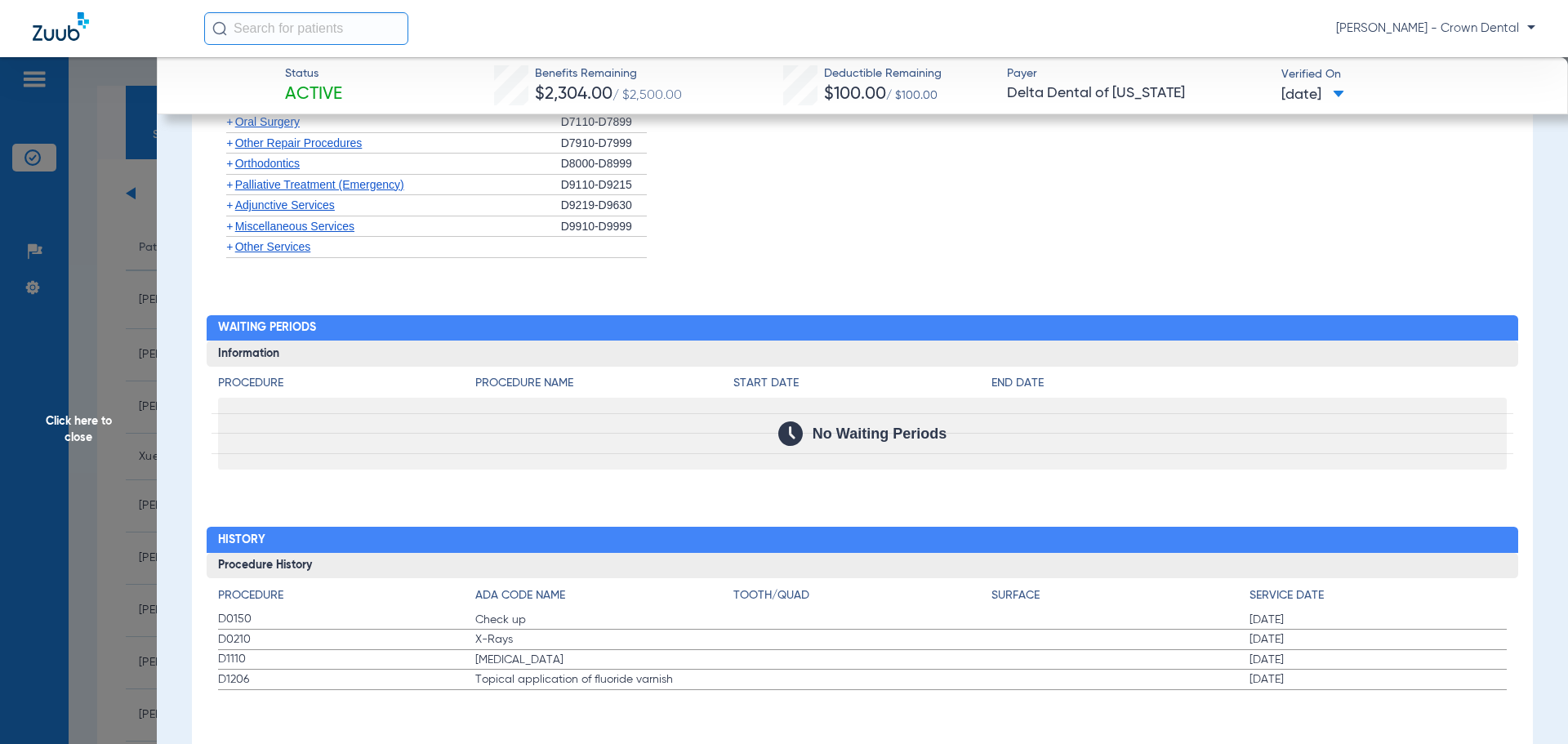
click at [97, 435] on span "Click here to close" at bounding box center [78, 430] width 157 height 744
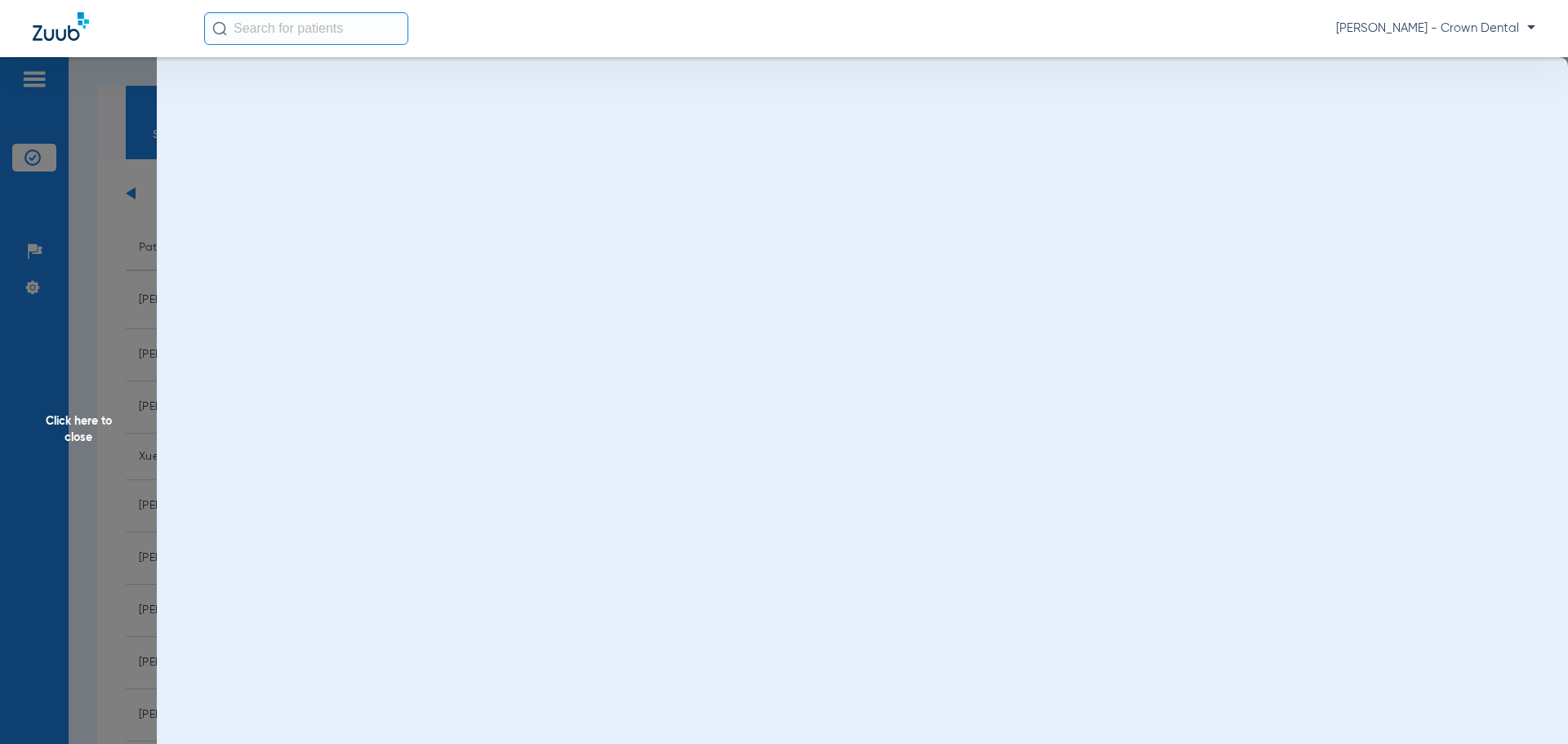
scroll to position [0, 0]
